Goal: Find specific page/section: Find specific page/section

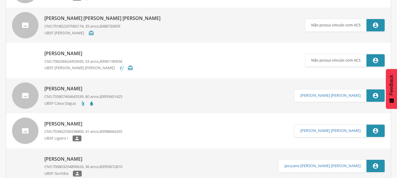
scroll to position [29, 0]
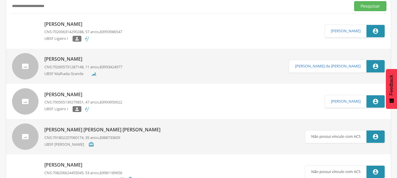
drag, startPoint x: 58, startPoint y: 6, endPoint x: 0, endPoint y: 15, distance: 58.3
click at [0, 15] on div " Supervisão  Distritos  Ubs Coordenador: - Queimadas / PB Intervalo de Tempo…" at bounding box center [198, 77] width 397 height 178
type input "**********"
click at [354, 1] on button "Pesquisar" at bounding box center [370, 6] width 32 height 10
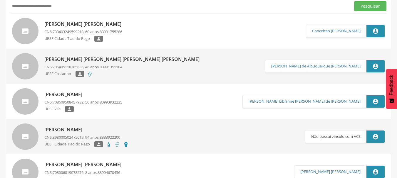
click at [74, 27] on p "[PERSON_NAME] [PERSON_NAME]" at bounding box center [84, 24] width 80 height 7
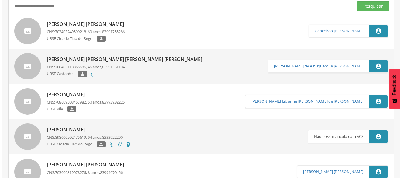
scroll to position [18, 0]
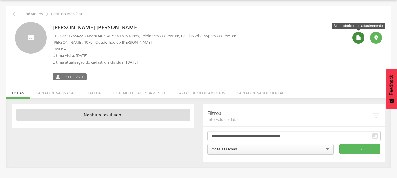
click at [355, 37] on div "" at bounding box center [358, 38] width 12 height 12
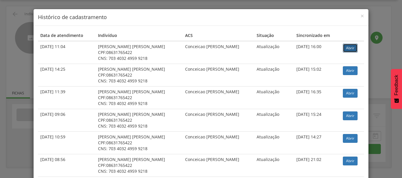
click at [348, 49] on link "Abrir" at bounding box center [349, 48] width 15 height 9
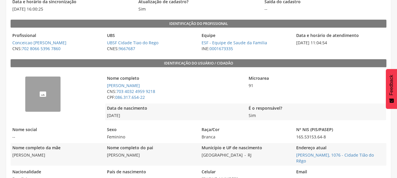
scroll to position [67, 0]
